Goal: Information Seeking & Learning: Learn about a topic

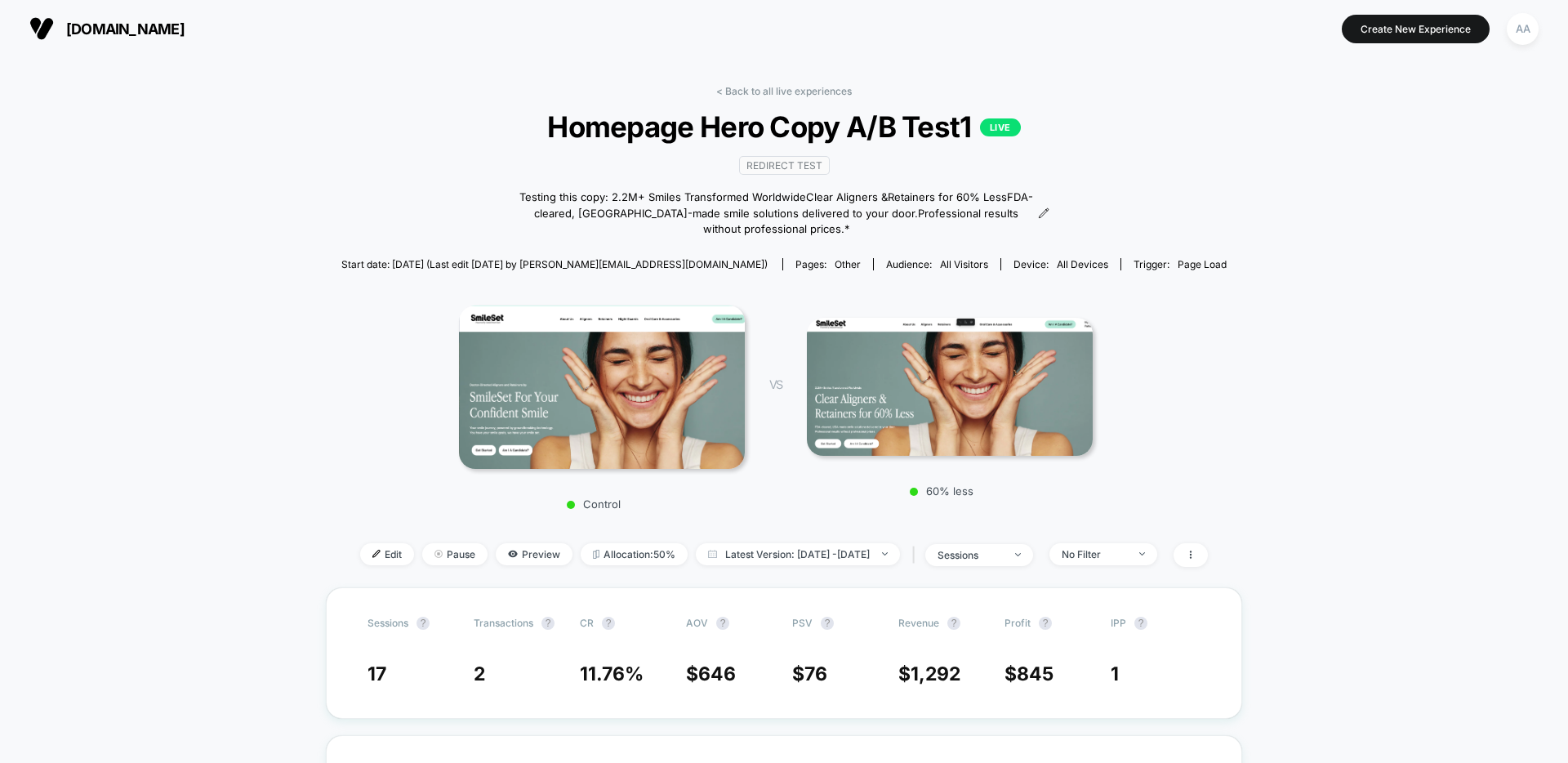
click at [97, 28] on span "[DOMAIN_NAME]" at bounding box center [125, 29] width 118 height 17
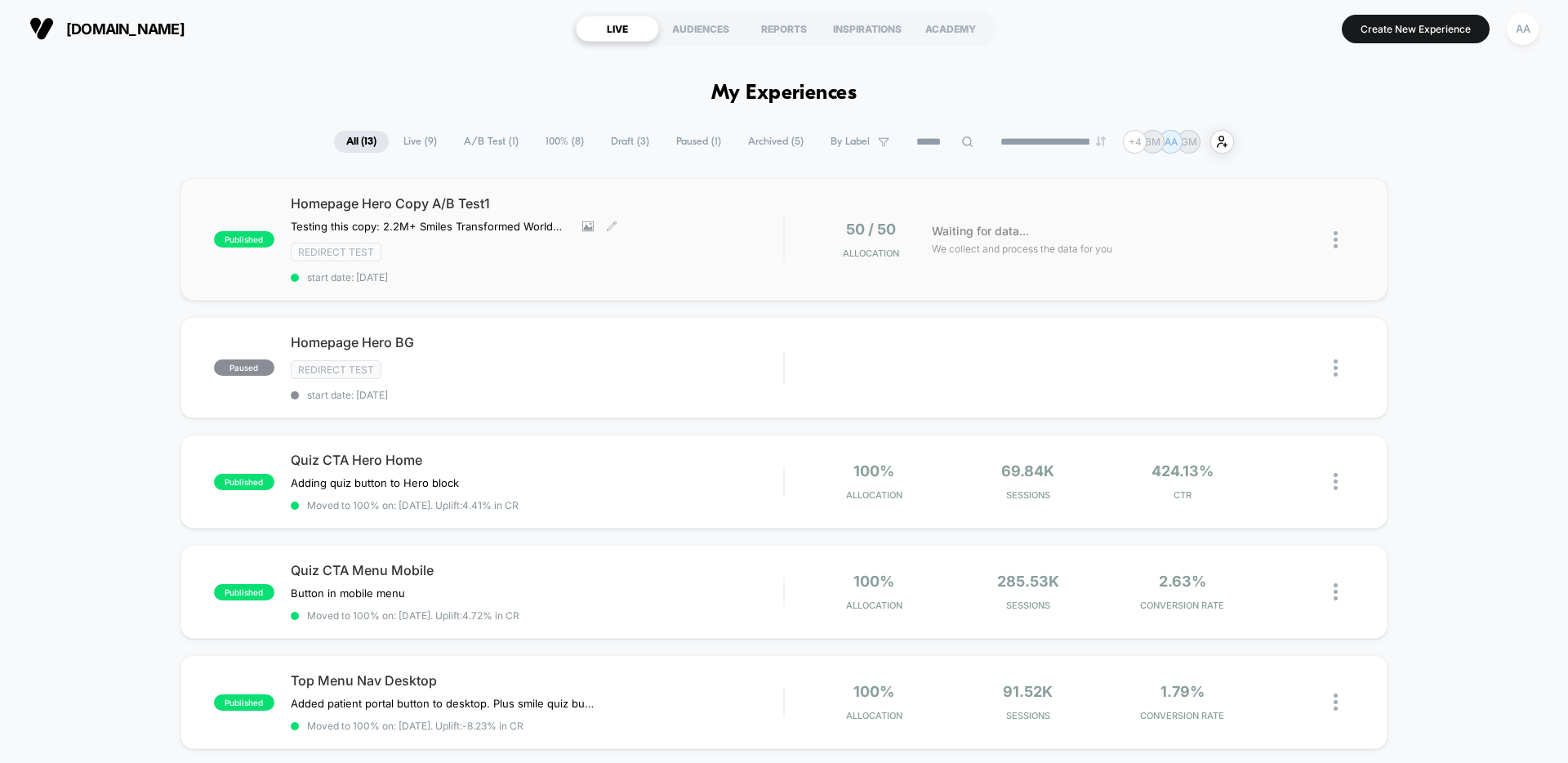
click at [650, 229] on div "Homepage Hero Copy A/B Test1 Testing this copy: 2.2M+ Smiles Transformed Worldw…" at bounding box center [537, 239] width 492 height 88
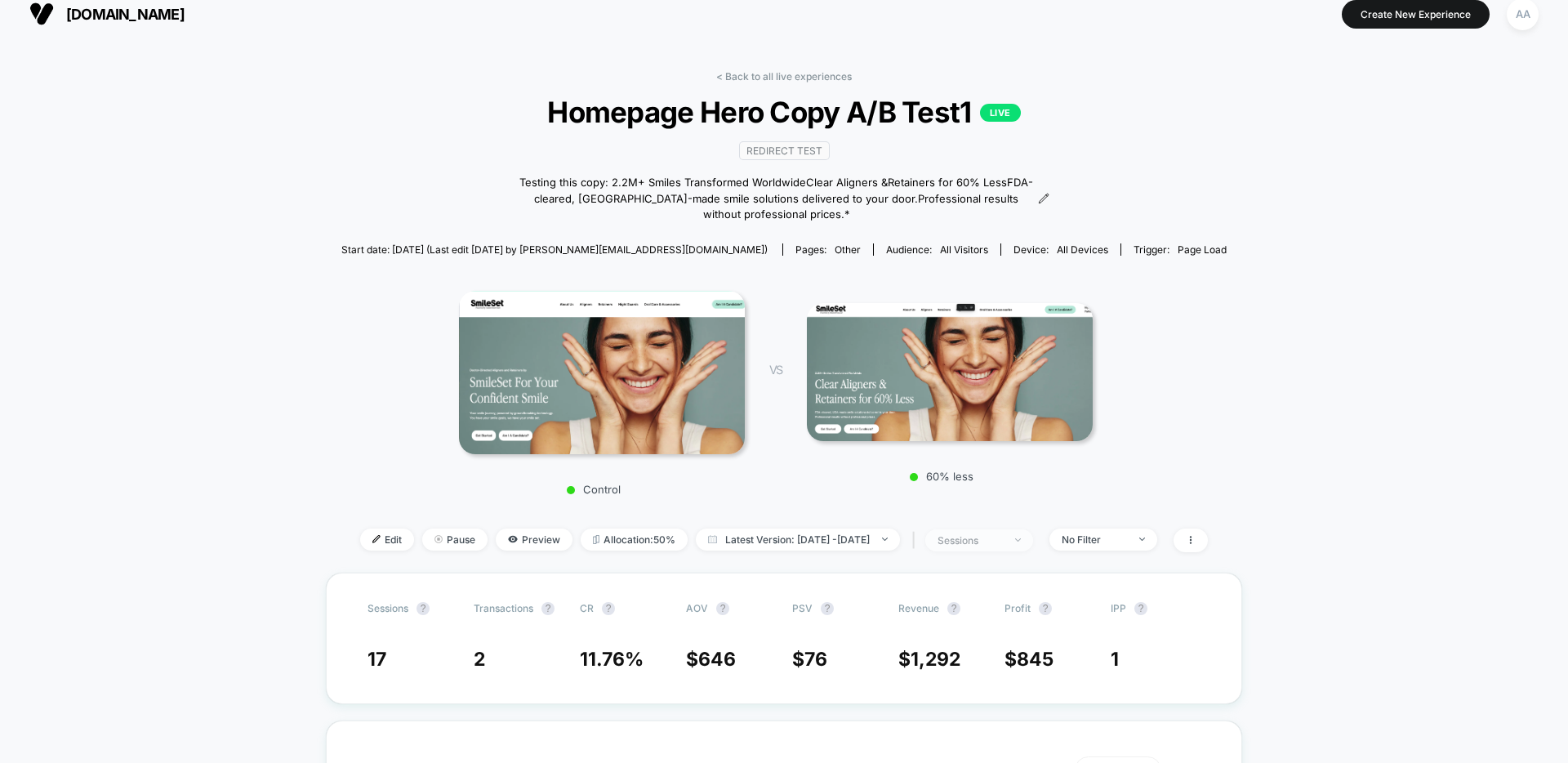
scroll to position [15, 0]
click at [1003, 539] on div "sessions" at bounding box center [971, 540] width 65 height 13
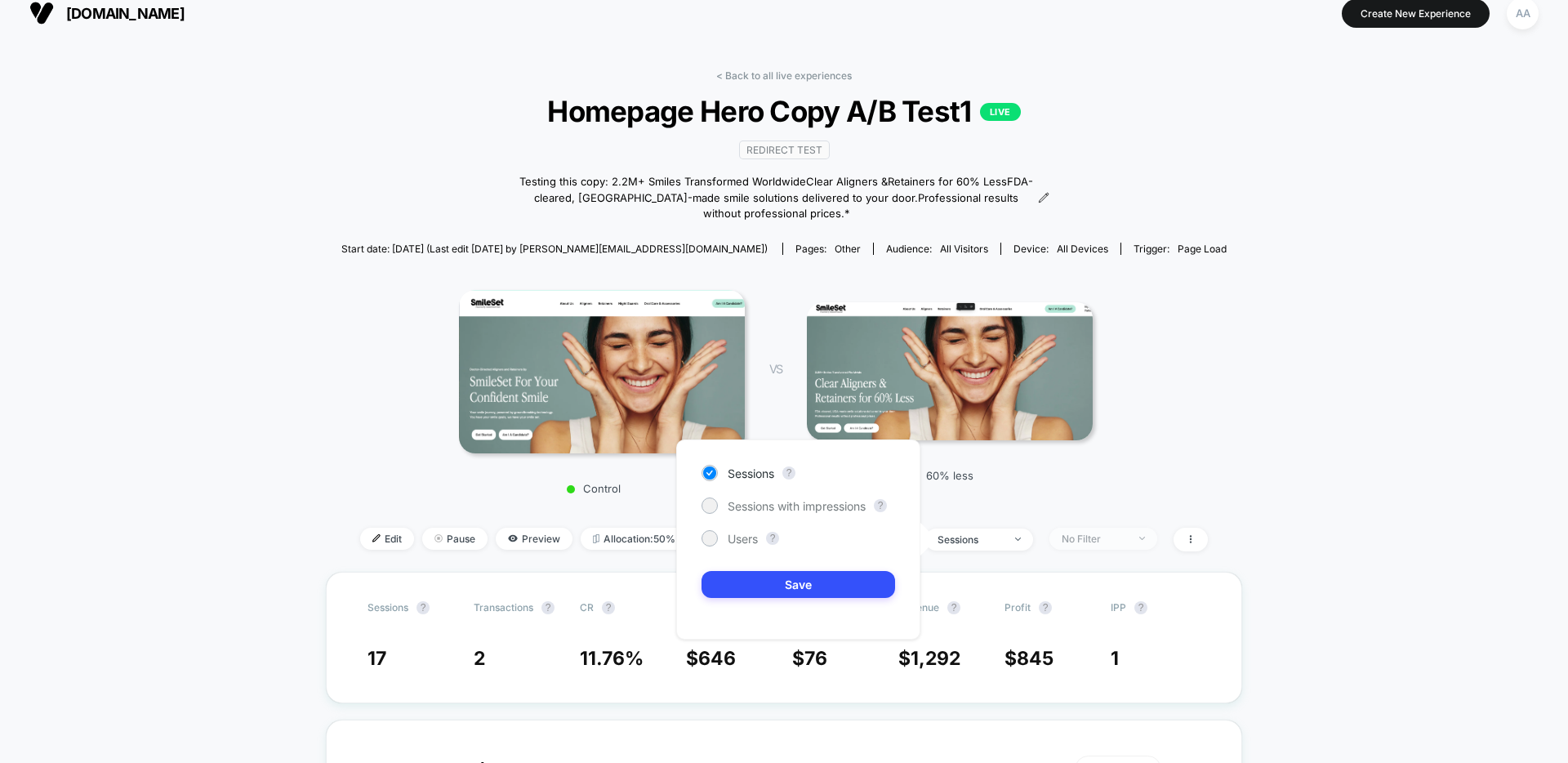
click at [1155, 547] on span "No Filter" at bounding box center [1103, 539] width 108 height 22
